Goal: Task Accomplishment & Management: Manage account settings

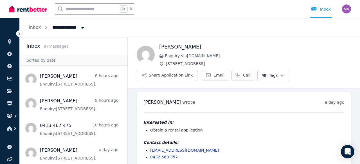
scroll to position [7, 0]
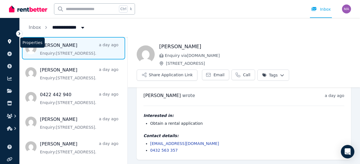
click at [11, 42] on icon at bounding box center [10, 41] width 6 height 4
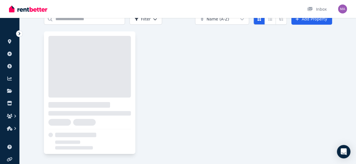
scroll to position [38, 0]
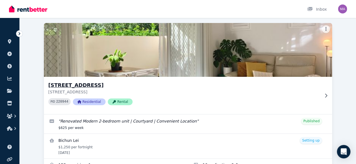
click at [108, 60] on img at bounding box center [188, 50] width 302 height 57
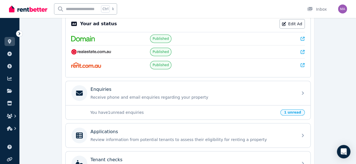
scroll to position [65, 0]
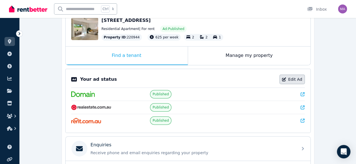
click at [286, 76] on link "Edit Ad" at bounding box center [291, 80] width 25 height 10
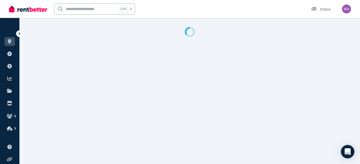
select select "**********"
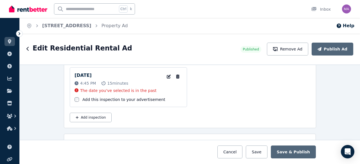
scroll to position [932, 0]
click at [175, 75] on button "button" at bounding box center [177, 77] width 9 height 9
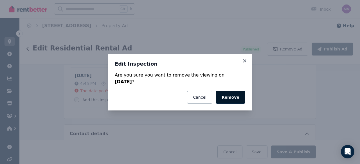
click at [230, 94] on button "Remove" at bounding box center [231, 97] width 30 height 13
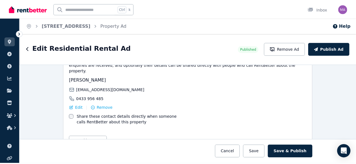
scroll to position [982, 0]
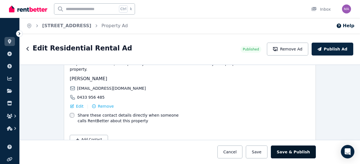
click at [289, 150] on button "Save & Publish" at bounding box center [293, 152] width 45 height 13
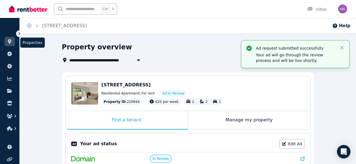
click at [11, 43] on icon at bounding box center [10, 41] width 6 height 4
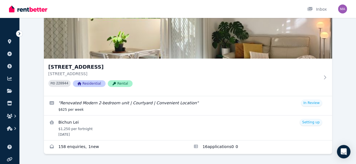
scroll to position [78, 0]
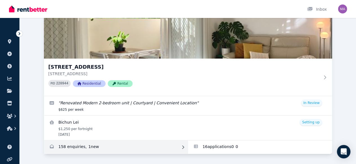
click at [49, 141] on link "Enquiries for Unit 1 11/13 Calder Road, Rydalmere" at bounding box center [116, 147] width 144 height 13
